Goal: Task Accomplishment & Management: Manage account settings

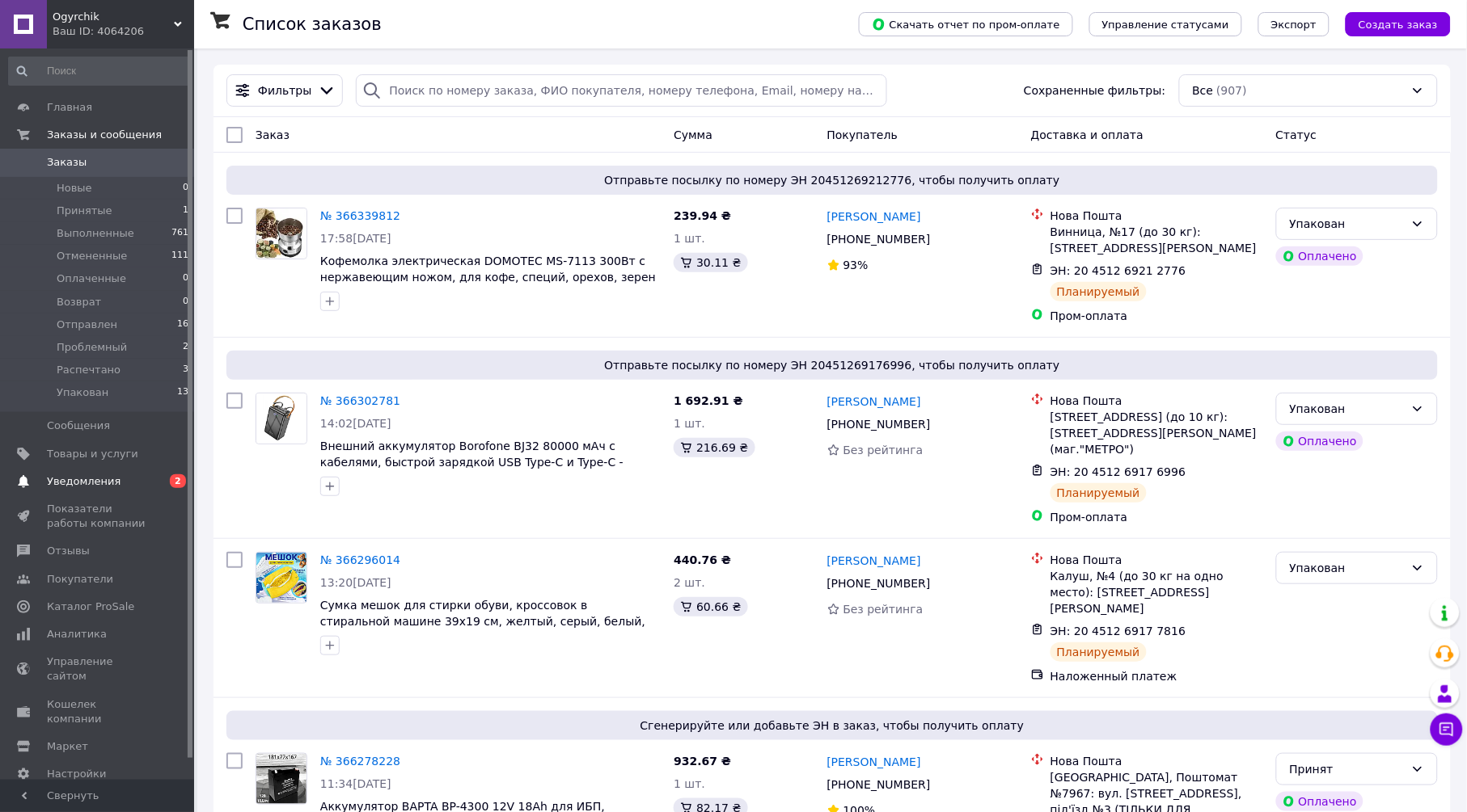
click at [125, 483] on span "Уведомления" at bounding box center [98, 482] width 103 height 15
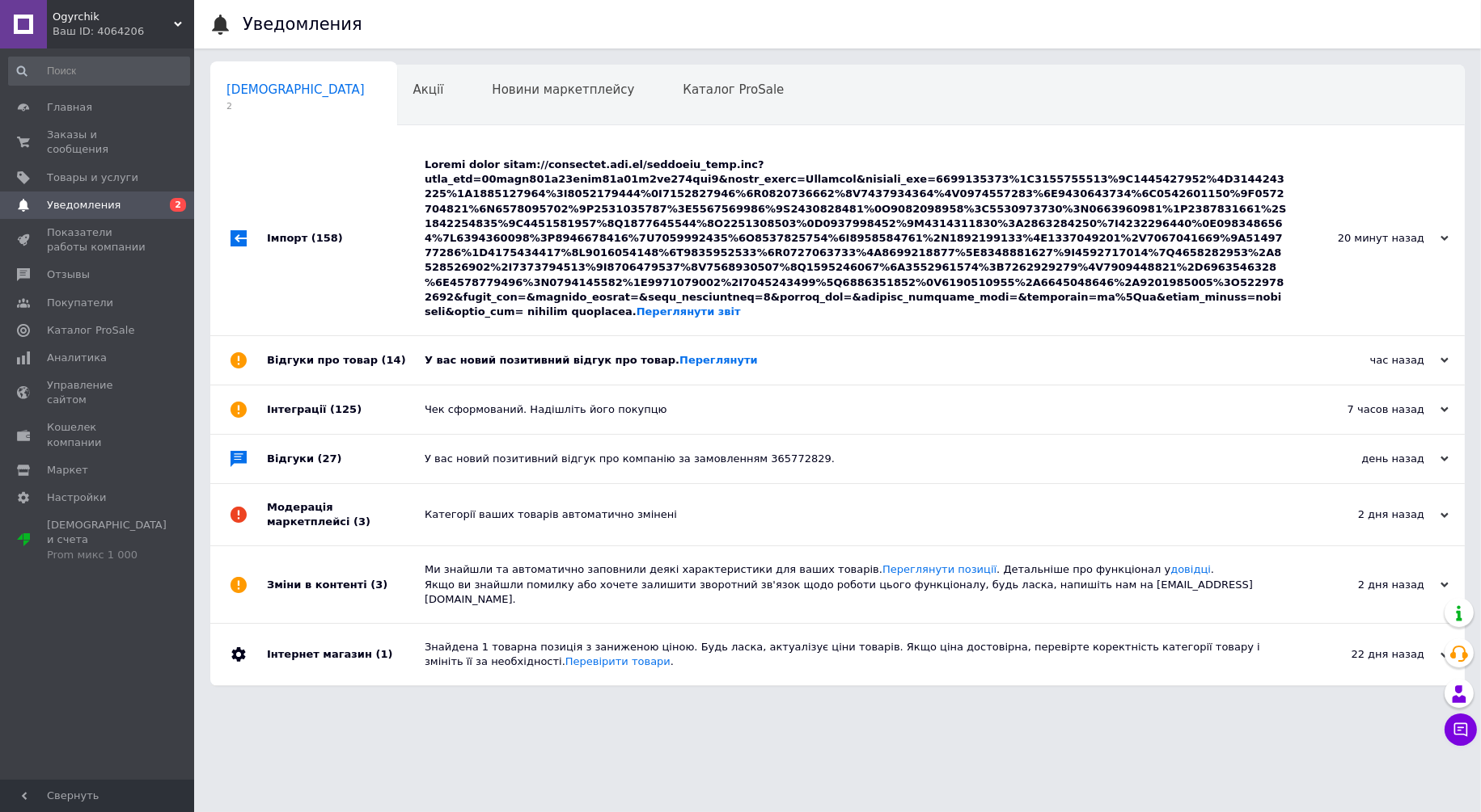
click at [579, 211] on div "Переглянути звіт" at bounding box center [855, 238] width 862 height 162
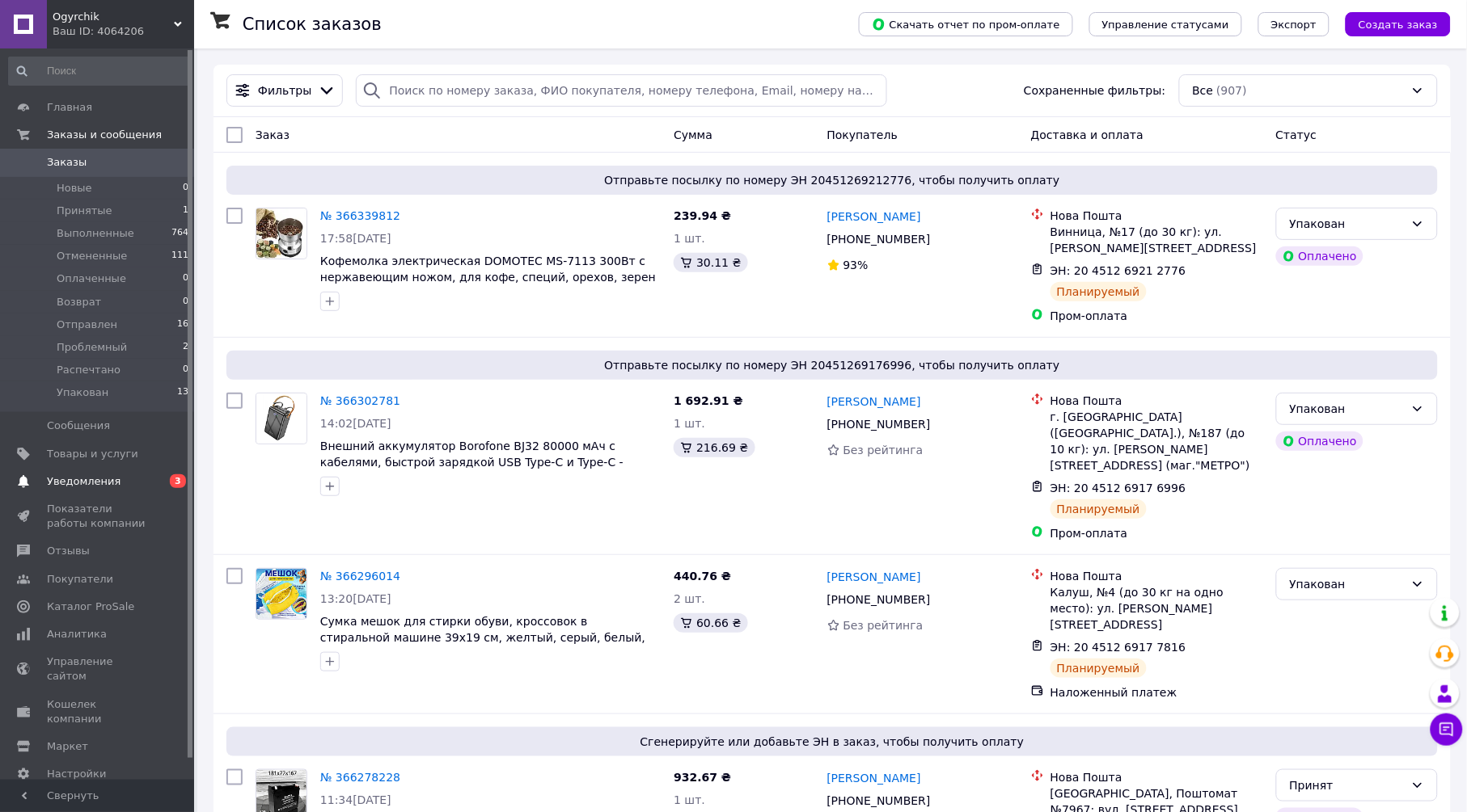
click at [145, 477] on span "Уведомления" at bounding box center [98, 482] width 103 height 15
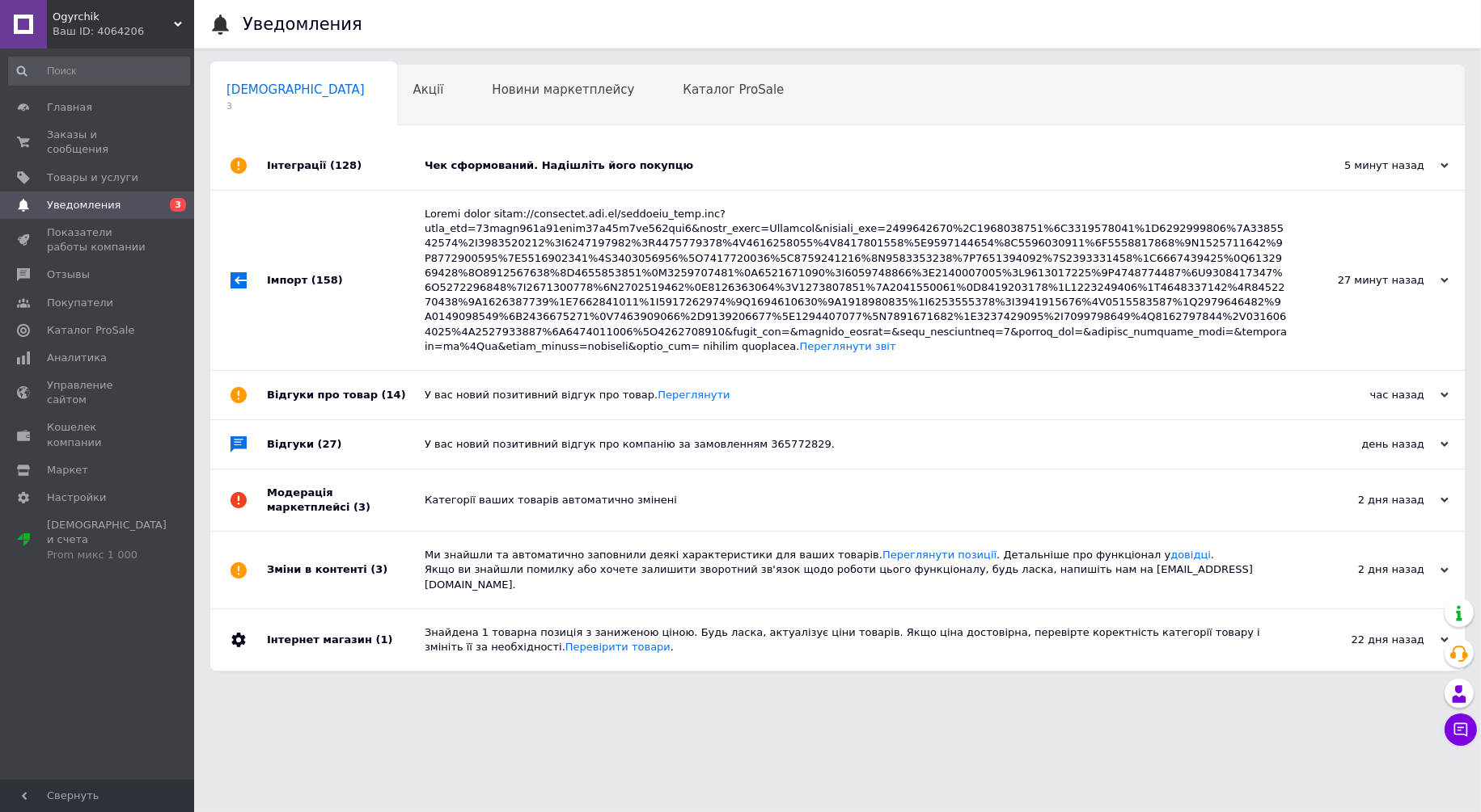
click at [583, 167] on div "Чек сформований. Надішліть його покупцю" at bounding box center [855, 166] width 862 height 15
